Goal: Entertainment & Leisure: Browse casually

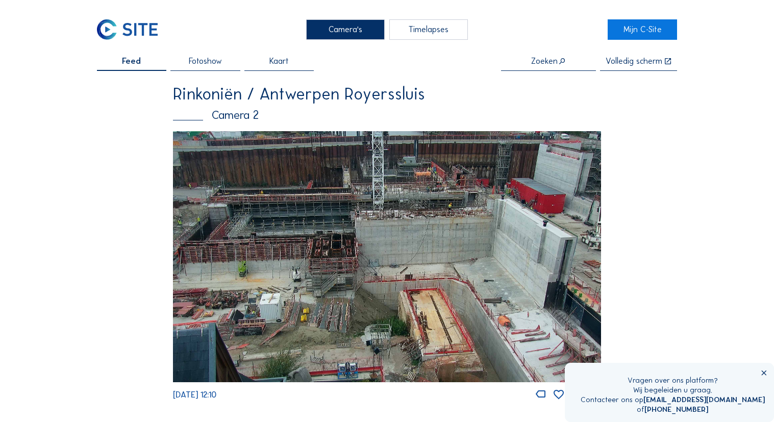
click at [464, 214] on img at bounding box center [387, 256] width 428 height 251
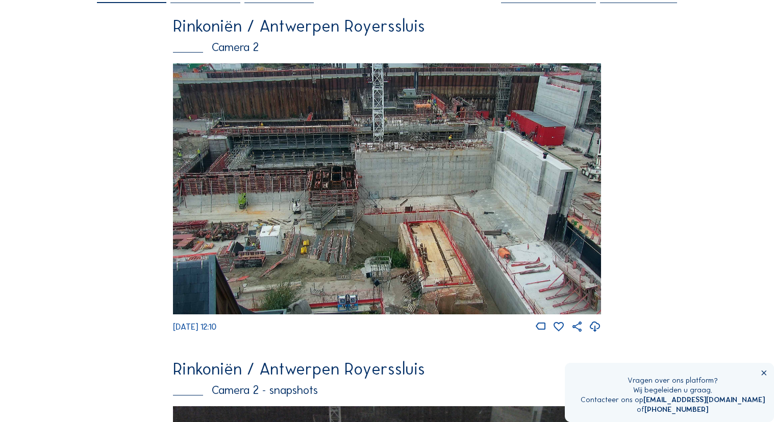
click at [439, 159] on img at bounding box center [387, 188] width 428 height 251
click at [325, 182] on img at bounding box center [387, 188] width 428 height 251
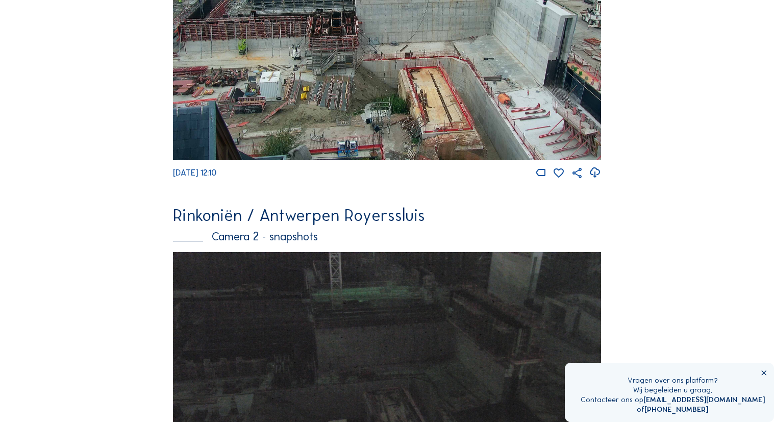
scroll to position [852, 0]
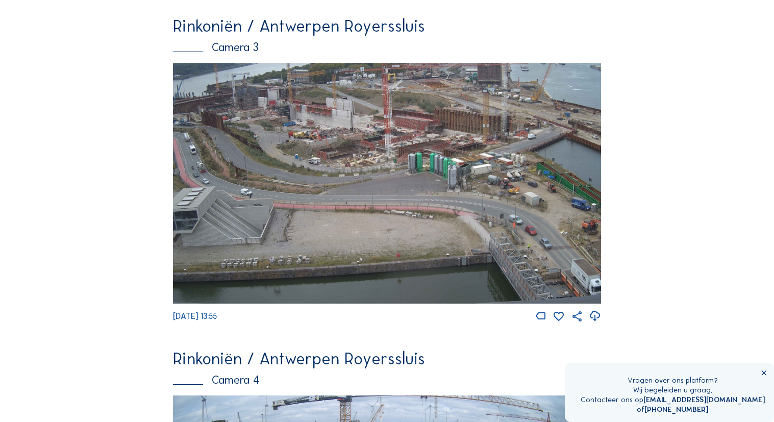
scroll to position [1024, 0]
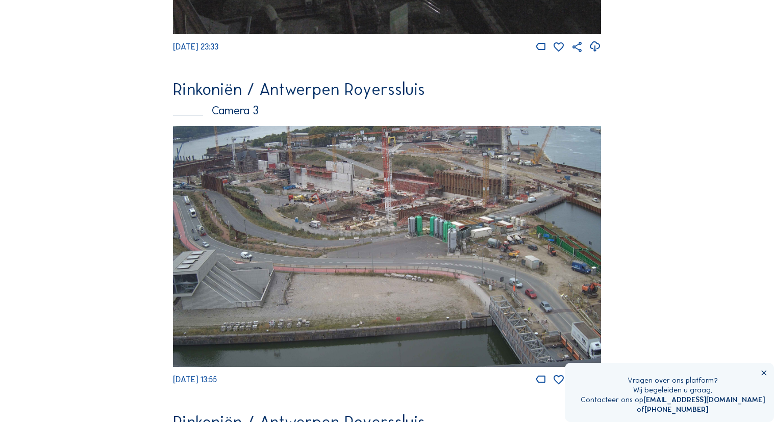
drag, startPoint x: 456, startPoint y: 246, endPoint x: 686, endPoint y: 141, distance: 252.9
click at [690, 141] on div "Camera's Timelapses Mijn C-Site Feed Fotoshow Kaart Zoeken Volledig scherm Rink…" at bounding box center [387, 46] width 774 height 2140
click at [400, 218] on img at bounding box center [387, 246] width 428 height 241
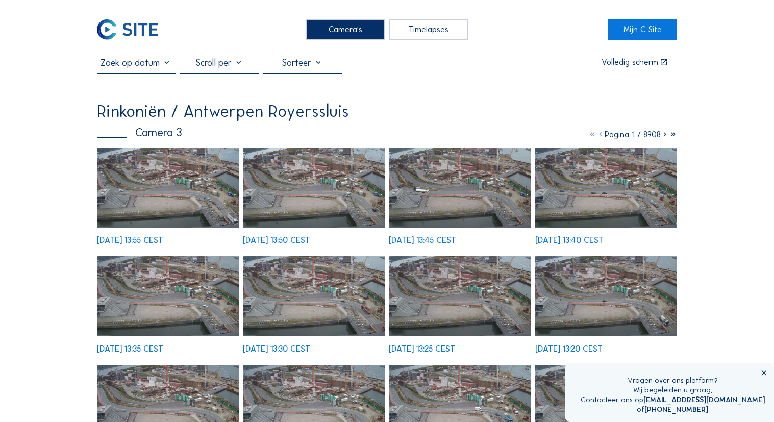
click at [173, 193] on img at bounding box center [168, 188] width 142 height 80
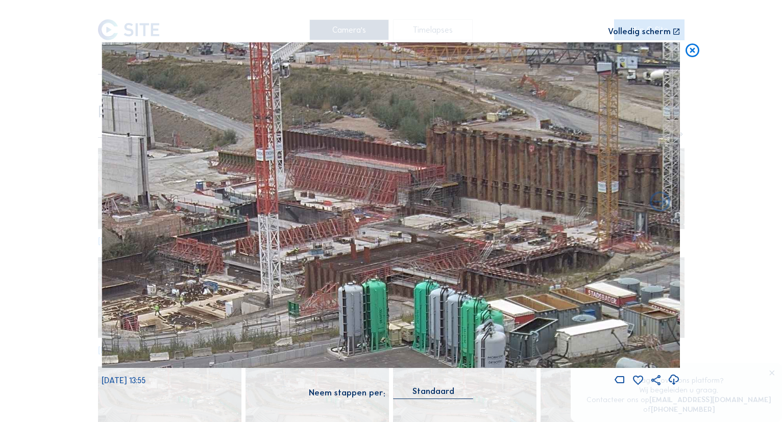
drag, startPoint x: 464, startPoint y: 233, endPoint x: 454, endPoint y: 284, distance: 52.5
click at [454, 284] on img at bounding box center [391, 204] width 578 height 325
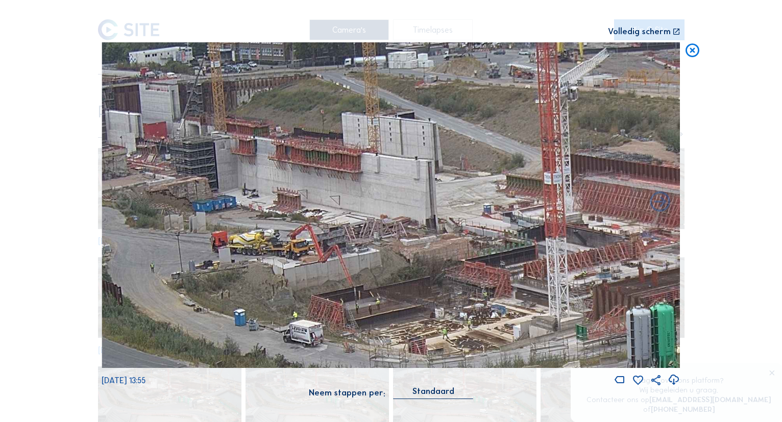
drag, startPoint x: 290, startPoint y: 229, endPoint x: 577, endPoint y: 251, distance: 288.1
click at [578, 251] on img at bounding box center [391, 204] width 578 height 325
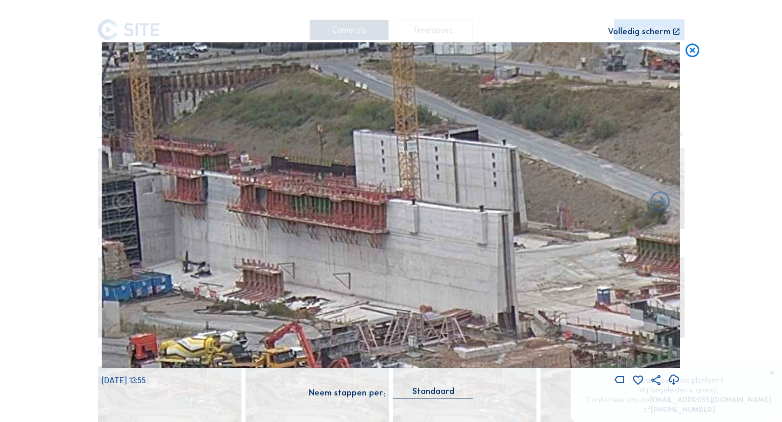
drag, startPoint x: 440, startPoint y: 228, endPoint x: 557, endPoint y: 228, distance: 116.8
click at [557, 228] on img at bounding box center [391, 204] width 578 height 325
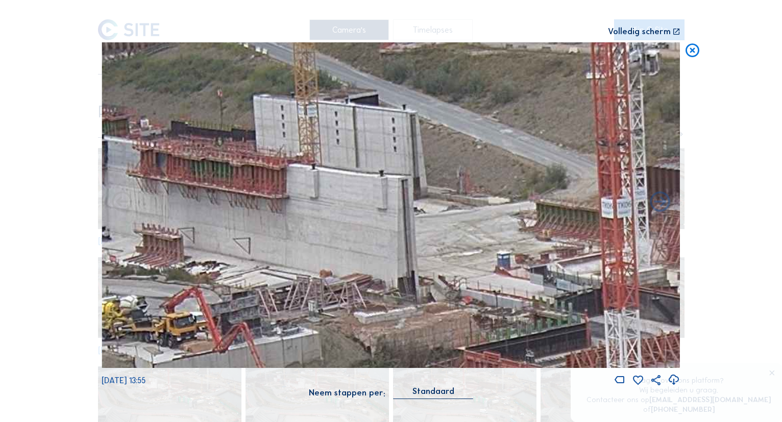
drag, startPoint x: 538, startPoint y: 277, endPoint x: 332, endPoint y: 242, distance: 208.5
click at [332, 242] on img at bounding box center [391, 204] width 578 height 325
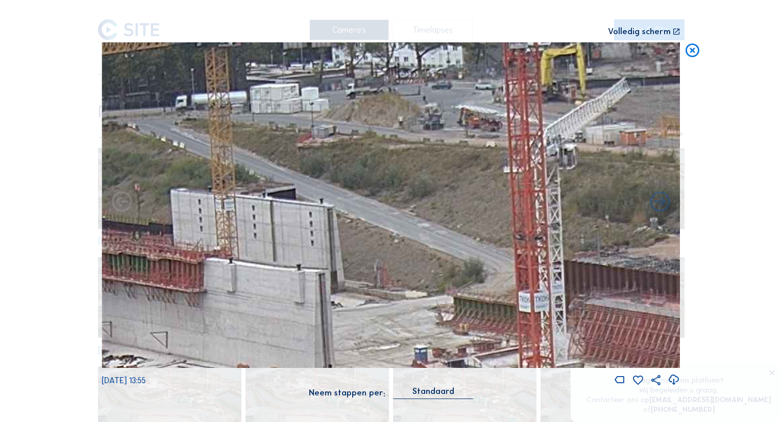
drag, startPoint x: 541, startPoint y: 176, endPoint x: 459, endPoint y: 270, distance: 125.1
click at [459, 270] on img at bounding box center [391, 204] width 578 height 325
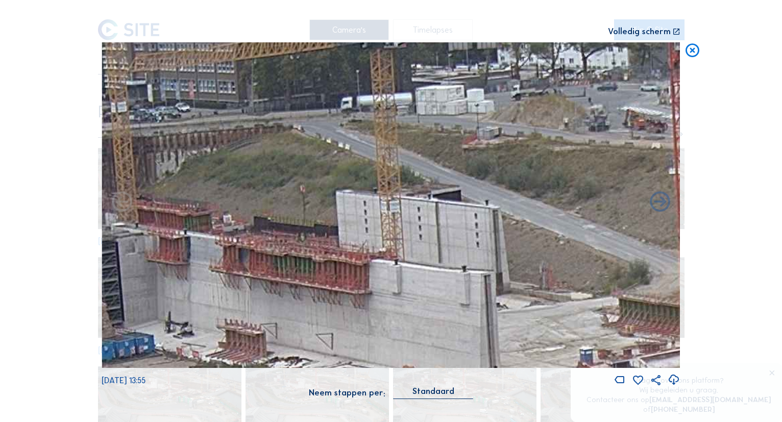
drag, startPoint x: 232, startPoint y: 278, endPoint x: 504, endPoint y: 280, distance: 272.4
click at [510, 281] on img at bounding box center [391, 204] width 578 height 325
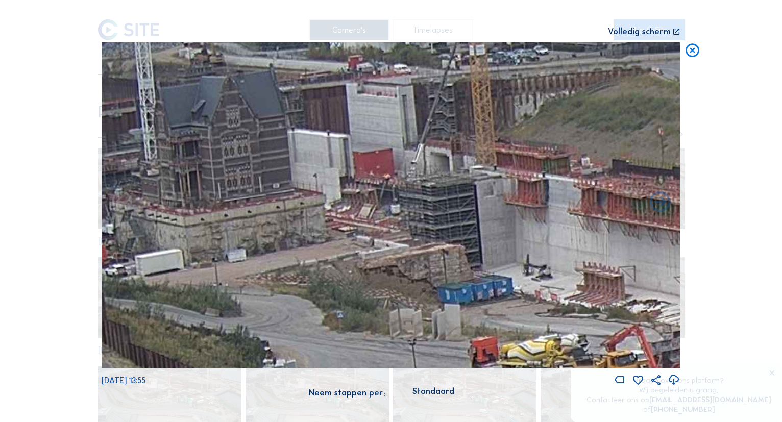
drag, startPoint x: 288, startPoint y: 259, endPoint x: 544, endPoint y: 214, distance: 260.6
click at [544, 214] on img at bounding box center [391, 204] width 578 height 325
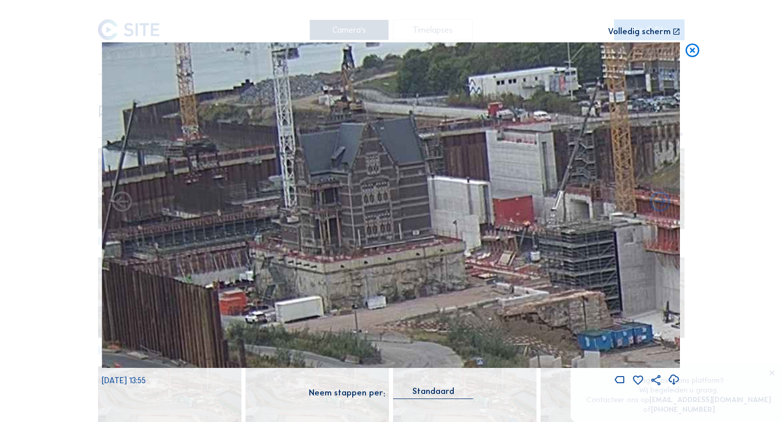
drag, startPoint x: 315, startPoint y: 190, endPoint x: 431, endPoint y: 242, distance: 127.0
click at [431, 242] on img at bounding box center [391, 204] width 578 height 325
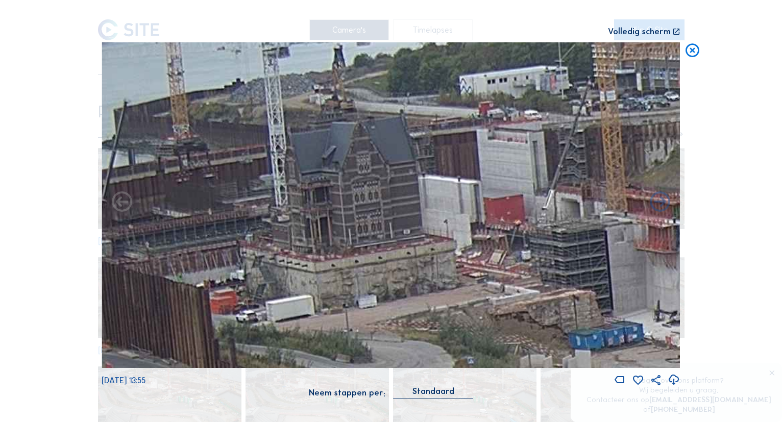
drag, startPoint x: 441, startPoint y: 287, endPoint x: 213, endPoint y: 261, distance: 229.0
click at [211, 261] on img at bounding box center [391, 204] width 578 height 325
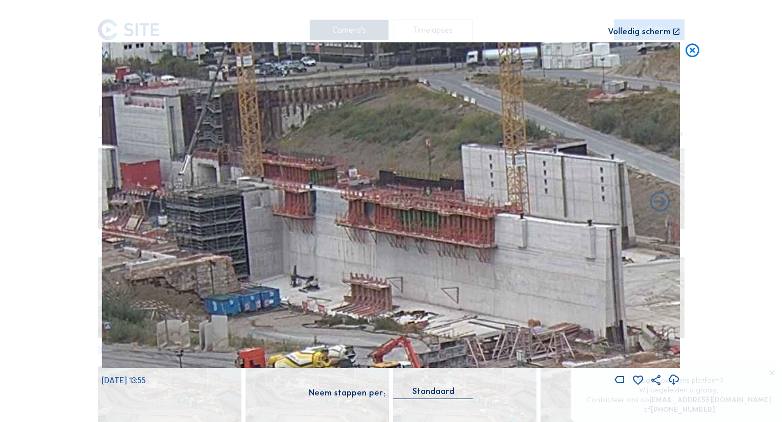
drag, startPoint x: 509, startPoint y: 237, endPoint x: 381, endPoint y: 216, distance: 130.3
click at [381, 216] on img at bounding box center [391, 204] width 578 height 325
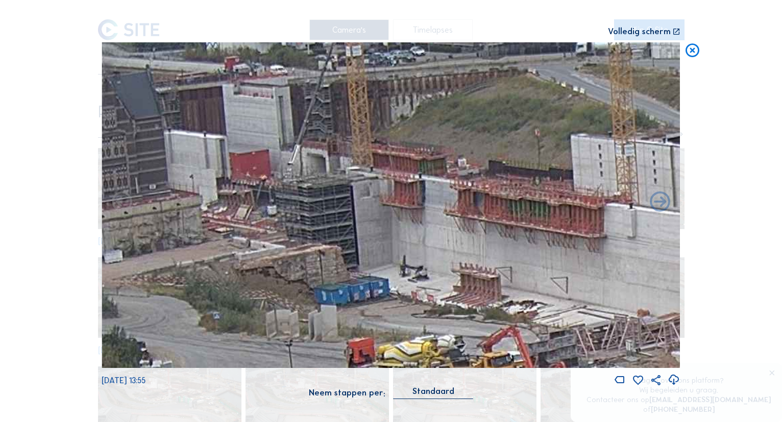
drag, startPoint x: 251, startPoint y: 207, endPoint x: 275, endPoint y: 207, distance: 24.0
click at [275, 207] on img at bounding box center [391, 204] width 578 height 325
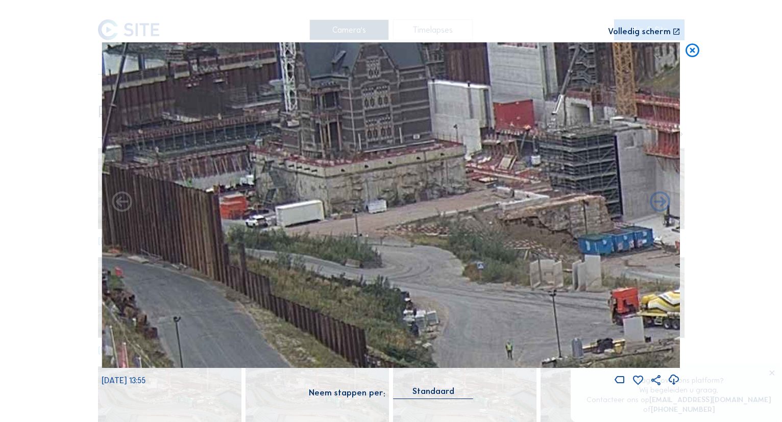
drag, startPoint x: 159, startPoint y: 232, endPoint x: 423, endPoint y: 182, distance: 268.4
click at [423, 182] on img at bounding box center [391, 204] width 578 height 325
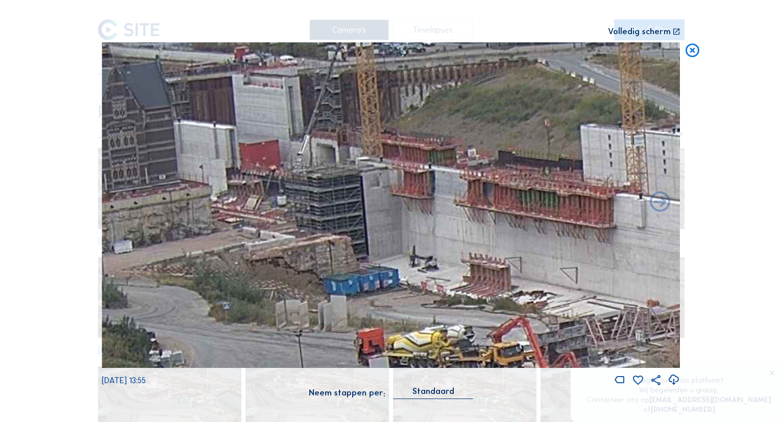
drag, startPoint x: 478, startPoint y: 175, endPoint x: 222, endPoint y: 213, distance: 258.9
click at [222, 213] on img at bounding box center [391, 204] width 578 height 325
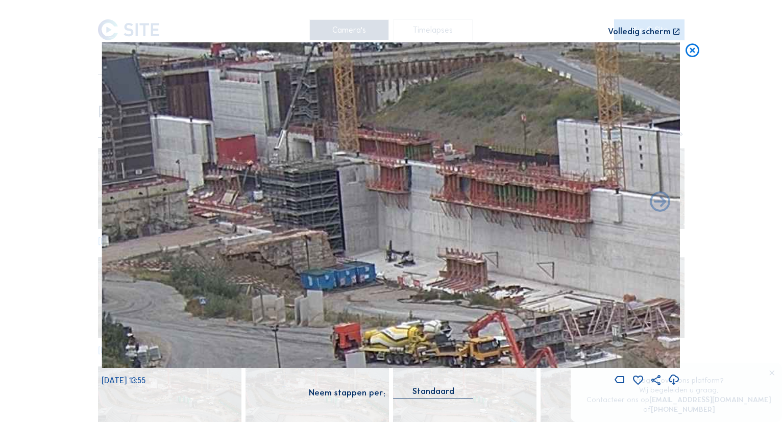
drag, startPoint x: 509, startPoint y: 242, endPoint x: 284, endPoint y: 219, distance: 225.7
click at [284, 219] on img at bounding box center [391, 204] width 578 height 325
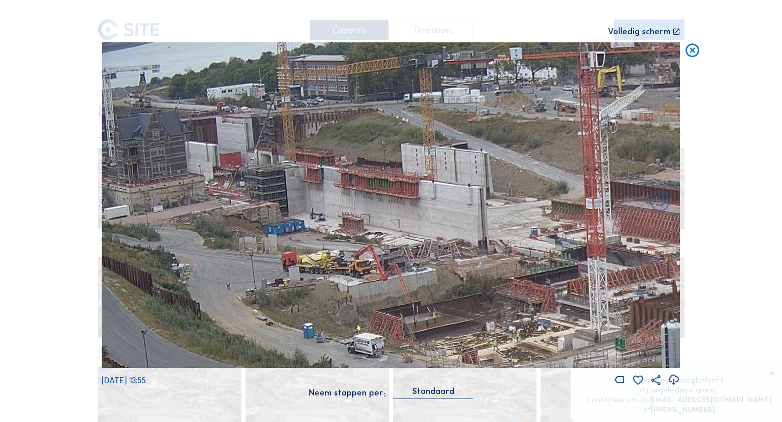
drag, startPoint x: 385, startPoint y: 256, endPoint x: 486, endPoint y: 237, distance: 102.8
click at [488, 238] on img at bounding box center [391, 204] width 578 height 325
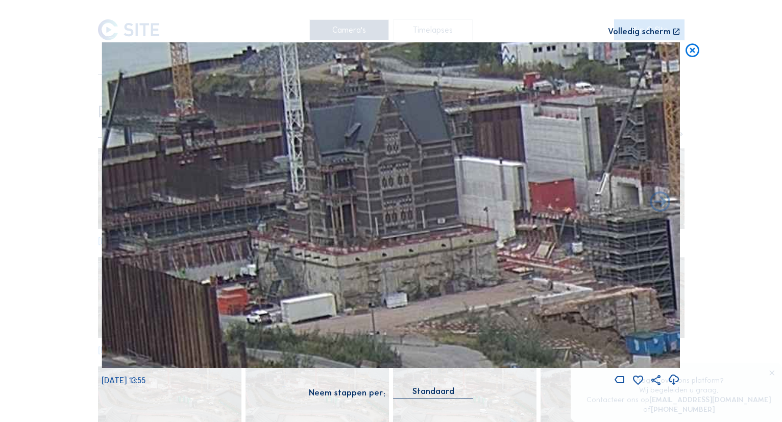
drag, startPoint x: 298, startPoint y: 146, endPoint x: 441, endPoint y: 161, distance: 143.6
click at [441, 161] on img at bounding box center [391, 204] width 578 height 325
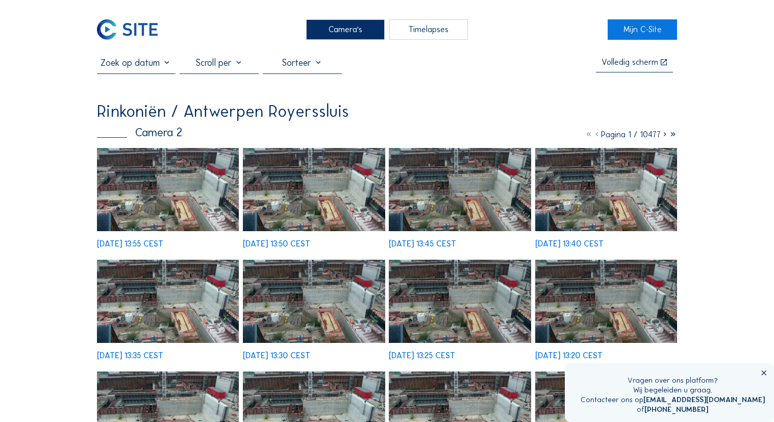
click at [209, 192] on img at bounding box center [168, 189] width 142 height 83
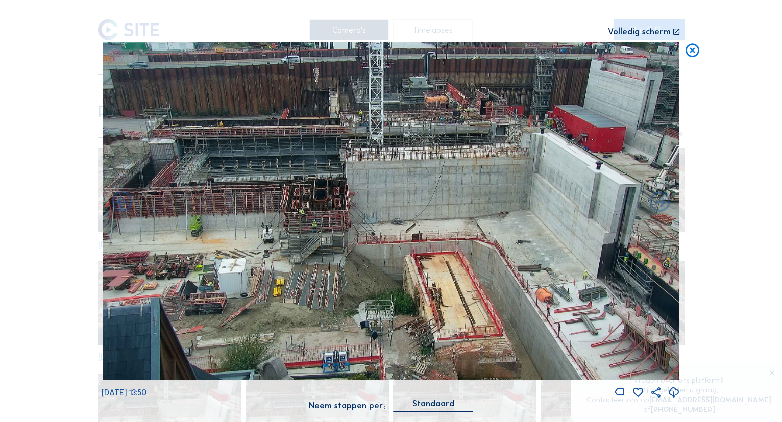
click at [754, 199] on div "Scroll om door de tijd te reizen | Druk op de 'Alt'-knop + scroll om te Zoomen …" at bounding box center [391, 211] width 782 height 422
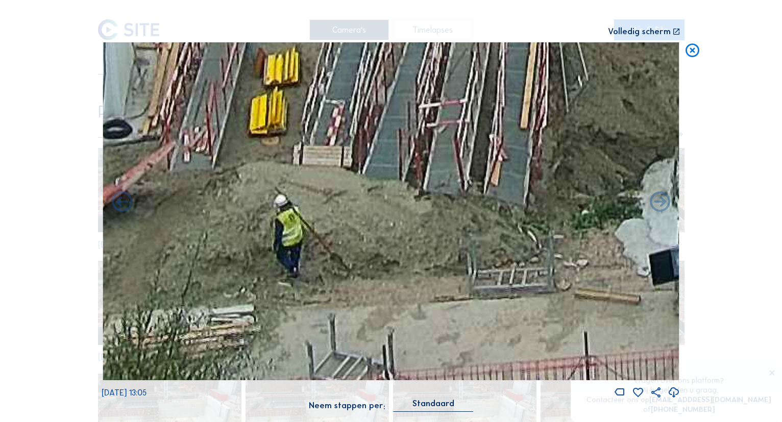
drag, startPoint x: 308, startPoint y: 306, endPoint x: 305, endPoint y: 320, distance: 14.2
click at [305, 316] on img at bounding box center [390, 211] width 575 height 338
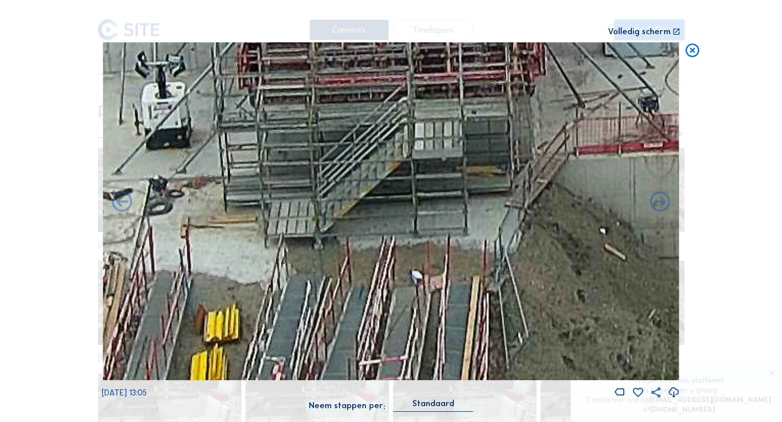
drag, startPoint x: 430, startPoint y: 189, endPoint x: 405, endPoint y: 314, distance: 127.5
click at [405, 314] on img at bounding box center [390, 211] width 575 height 338
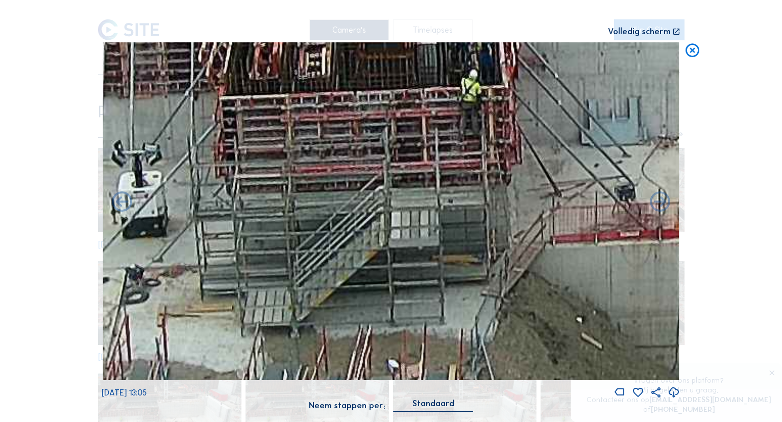
drag, startPoint x: 458, startPoint y: 166, endPoint x: 386, endPoint y: 342, distance: 190.3
click at [386, 342] on img at bounding box center [390, 211] width 575 height 338
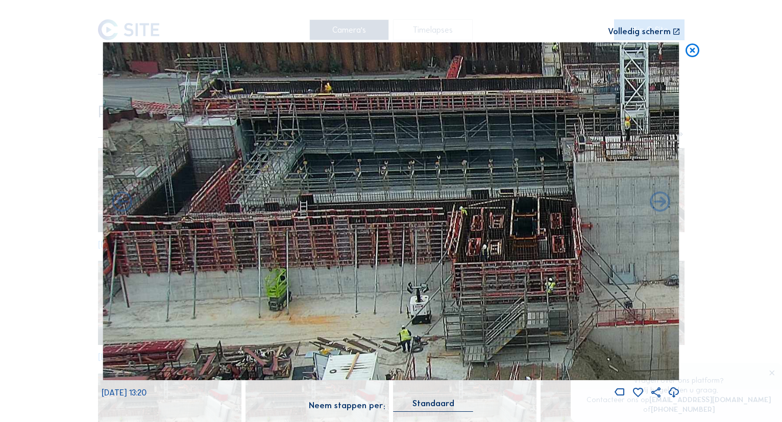
drag, startPoint x: 351, startPoint y: 227, endPoint x: 469, endPoint y: 226, distance: 117.3
click at [480, 229] on img at bounding box center [390, 211] width 575 height 338
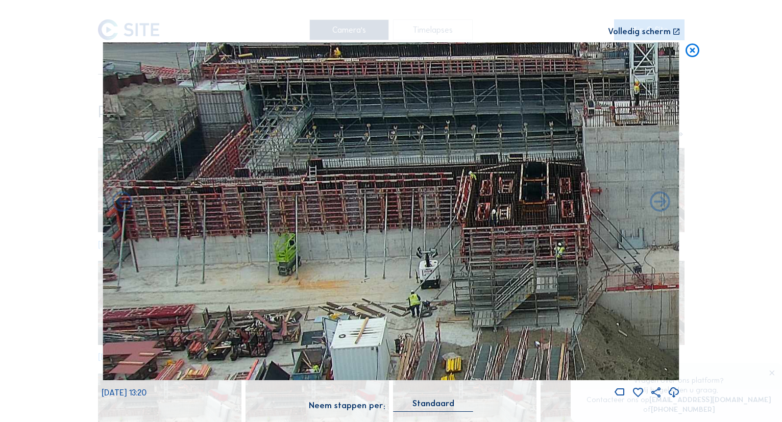
drag, startPoint x: 341, startPoint y: 207, endPoint x: 434, endPoint y: 185, distance: 95.3
click at [429, 178] on img at bounding box center [390, 211] width 575 height 338
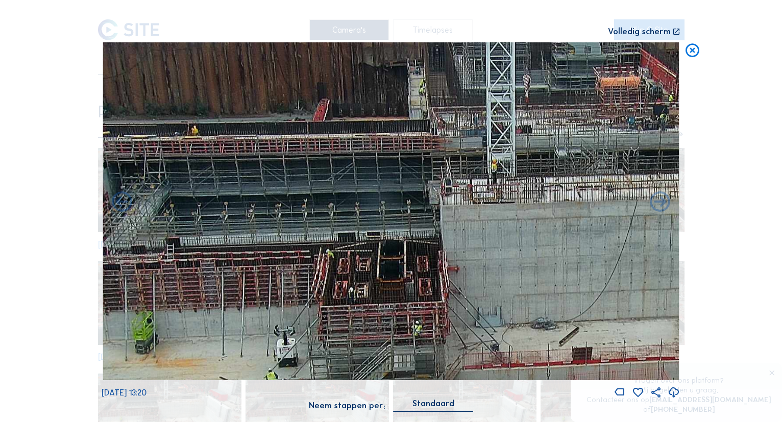
drag, startPoint x: 429, startPoint y: 202, endPoint x: 293, endPoint y: 276, distance: 155.0
click at [293, 276] on img at bounding box center [390, 211] width 575 height 338
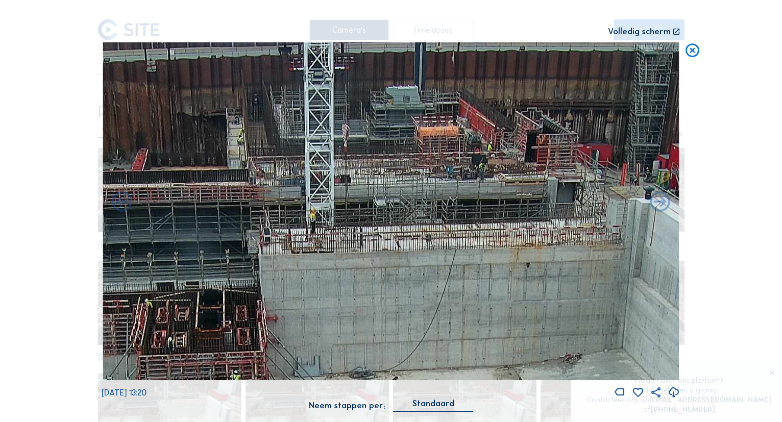
drag, startPoint x: 473, startPoint y: 196, endPoint x: 290, endPoint y: 236, distance: 187.9
click at [284, 239] on img at bounding box center [390, 211] width 575 height 338
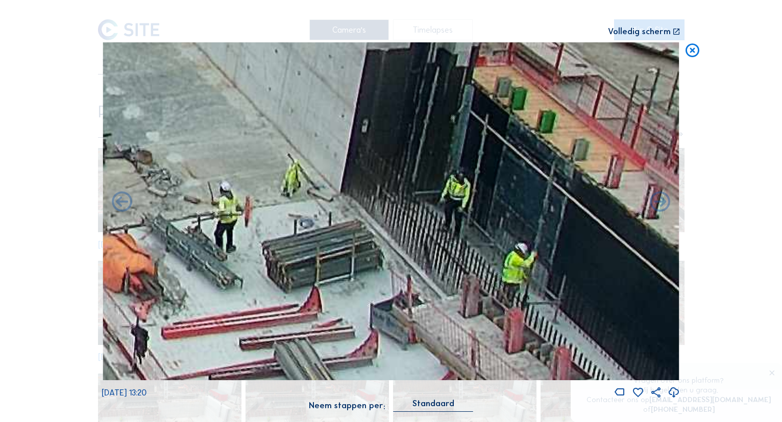
drag, startPoint x: 624, startPoint y: 294, endPoint x: 501, endPoint y: 270, distance: 125.2
click at [501, 270] on img at bounding box center [390, 211] width 575 height 338
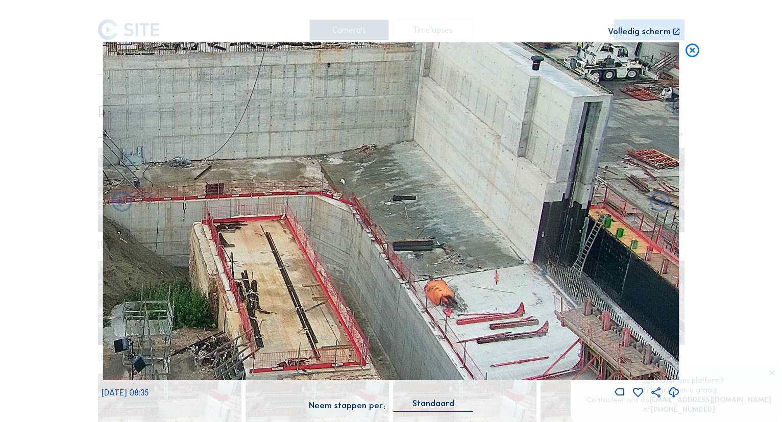
drag, startPoint x: 584, startPoint y: 297, endPoint x: 305, endPoint y: 297, distance: 279.6
click at [305, 297] on img at bounding box center [390, 211] width 575 height 338
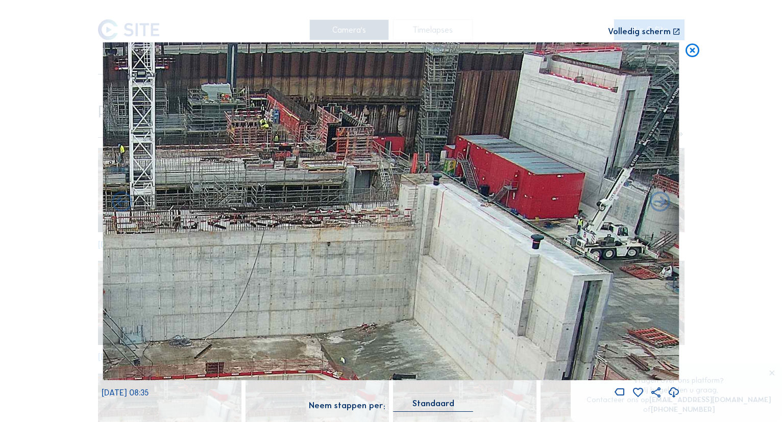
drag, startPoint x: 549, startPoint y: 148, endPoint x: 508, endPoint y: 314, distance: 170.9
click at [508, 314] on img at bounding box center [390, 211] width 575 height 338
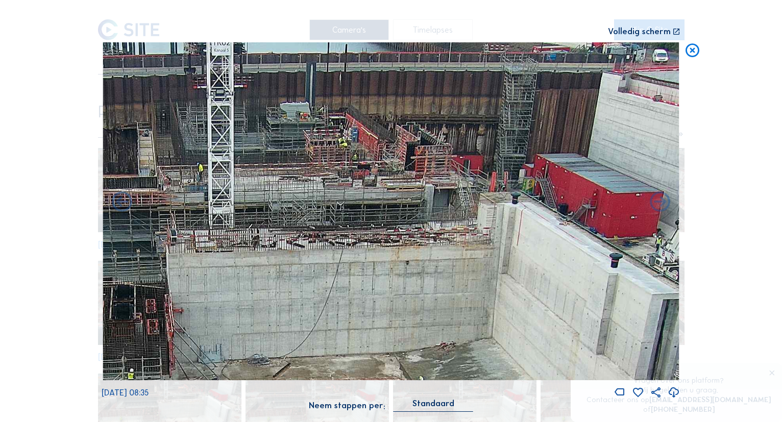
drag, startPoint x: 359, startPoint y: 146, endPoint x: 385, endPoint y: 212, distance: 70.6
click at [439, 222] on img at bounding box center [390, 211] width 575 height 338
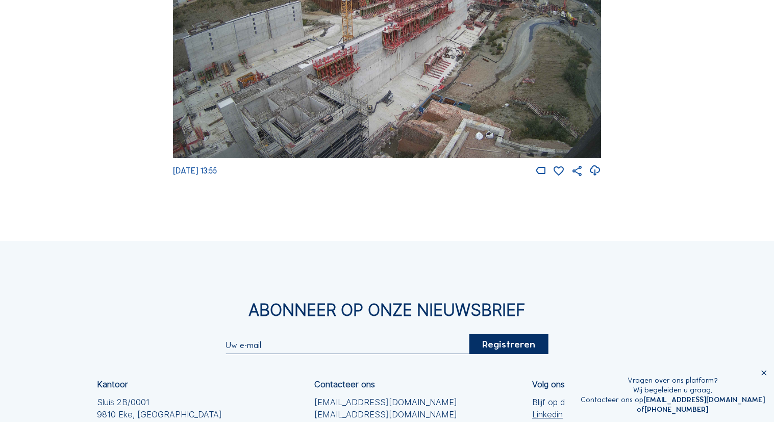
scroll to position [1464, 0]
